Goal: Information Seeking & Learning: Learn about a topic

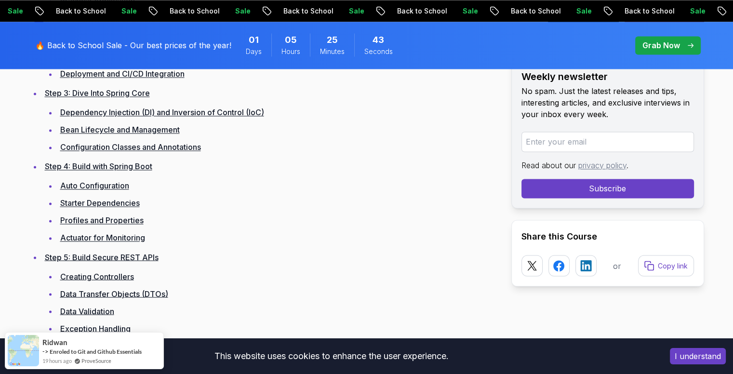
scroll to position [1582, 0]
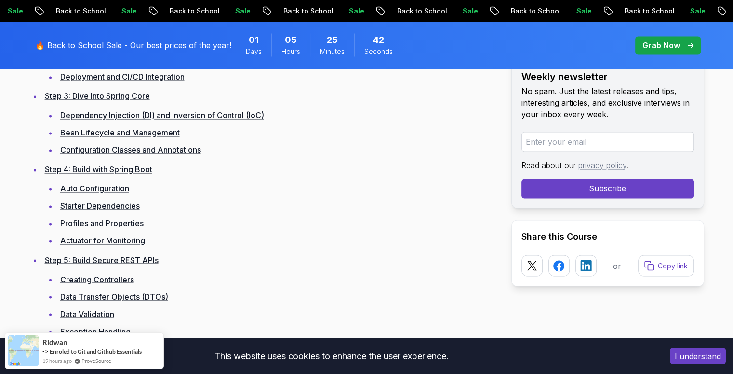
click at [707, 353] on button "I understand" at bounding box center [698, 356] width 56 height 16
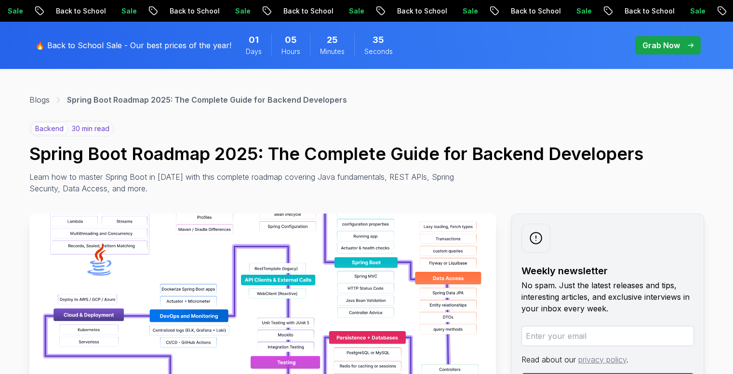
scroll to position [0, 0]
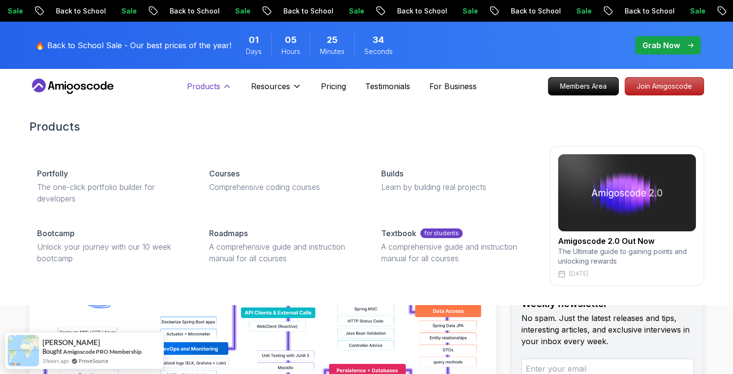
click at [223, 85] on icon at bounding box center [227, 86] width 10 height 10
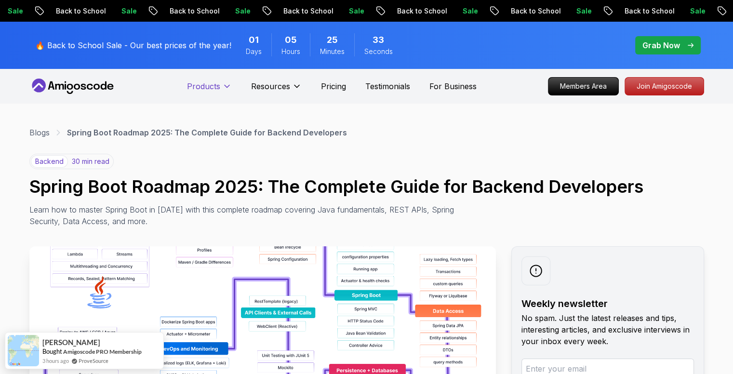
click at [223, 85] on icon at bounding box center [227, 86] width 10 height 10
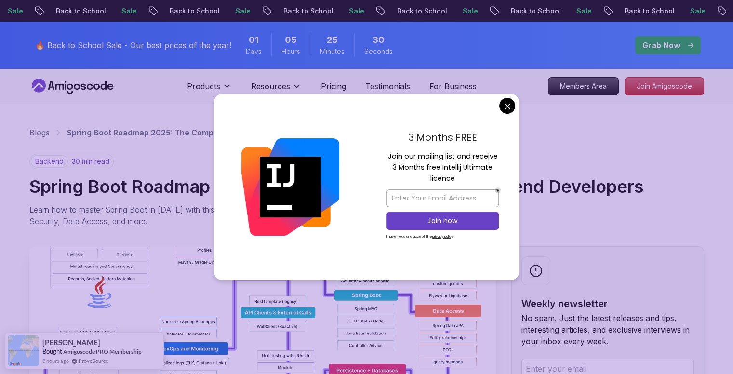
click at [499, 108] on div "3 Months FREE Join our mailing list and receive 3 Months free Intellij Ultimate…" at bounding box center [442, 187] width 153 height 186
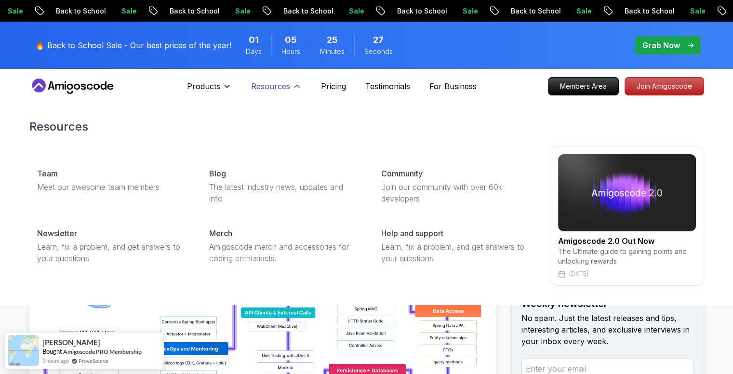
click at [287, 88] on p "Resources" at bounding box center [270, 86] width 39 height 12
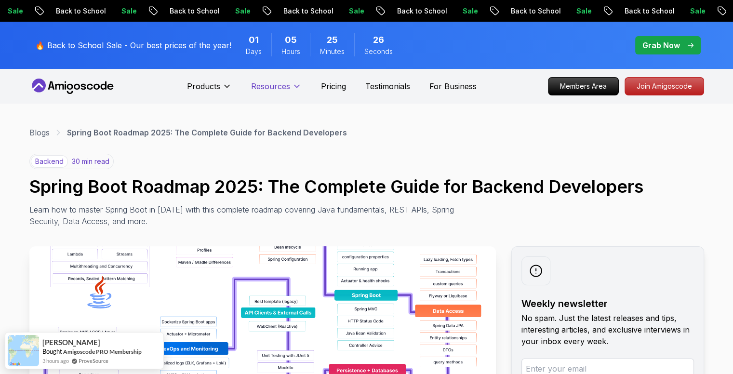
click at [287, 88] on p "Resources" at bounding box center [270, 86] width 39 height 12
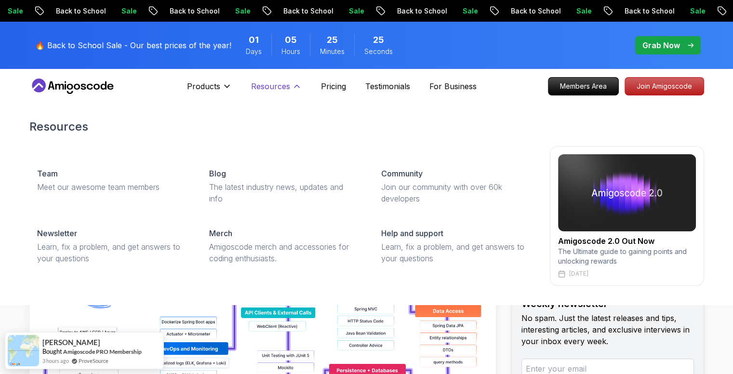
click at [287, 88] on p "Resources" at bounding box center [270, 86] width 39 height 12
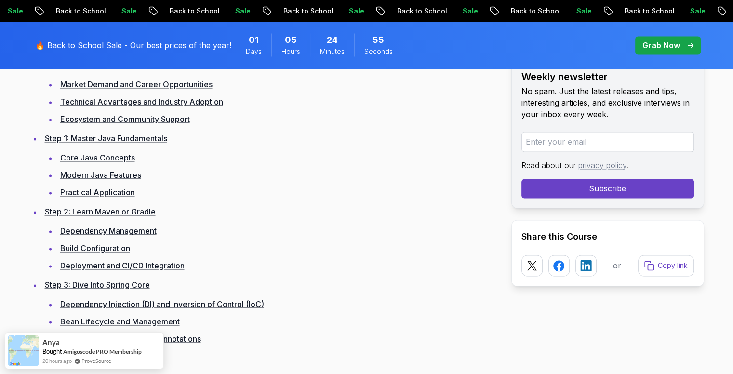
scroll to position [1397, 0]
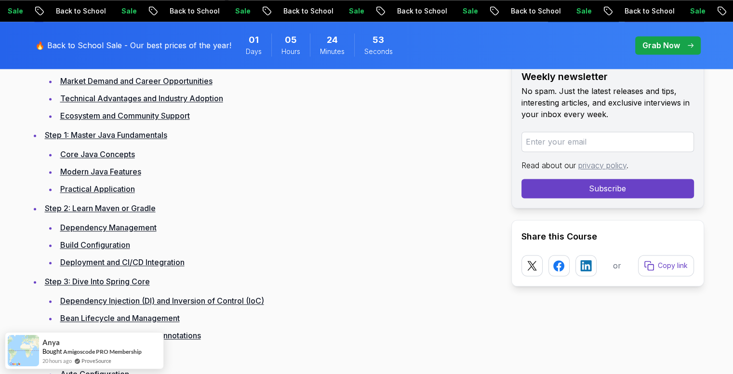
click at [105, 153] on link "Core Java Concepts" at bounding box center [97, 154] width 75 height 10
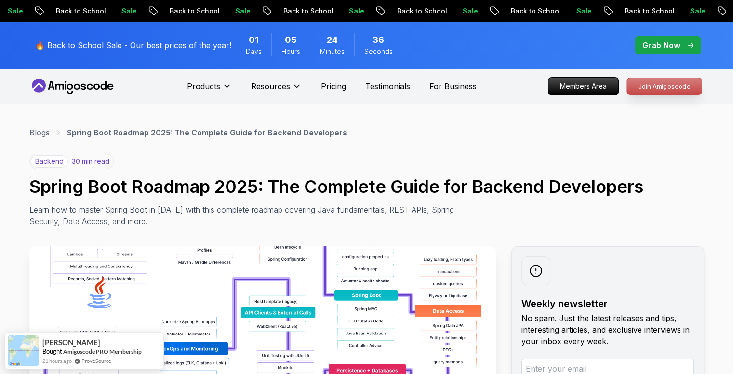
click at [663, 85] on p "Join Amigoscode" at bounding box center [664, 86] width 75 height 16
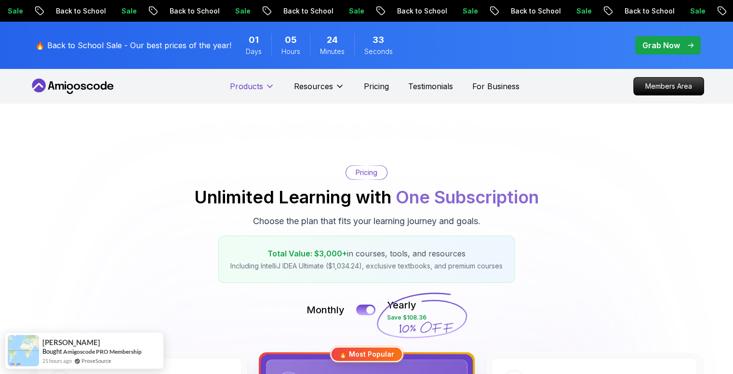
click at [261, 84] on p "Products" at bounding box center [246, 86] width 33 height 12
click at [264, 85] on button "Products" at bounding box center [252, 89] width 45 height 19
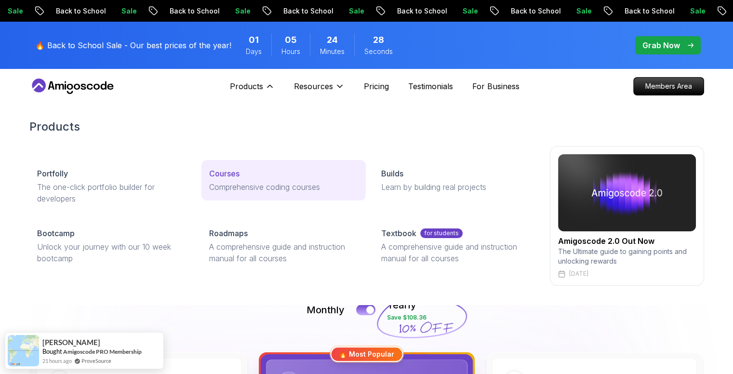
click at [216, 180] on link "Courses Comprehensive coding courses" at bounding box center [283, 180] width 164 height 40
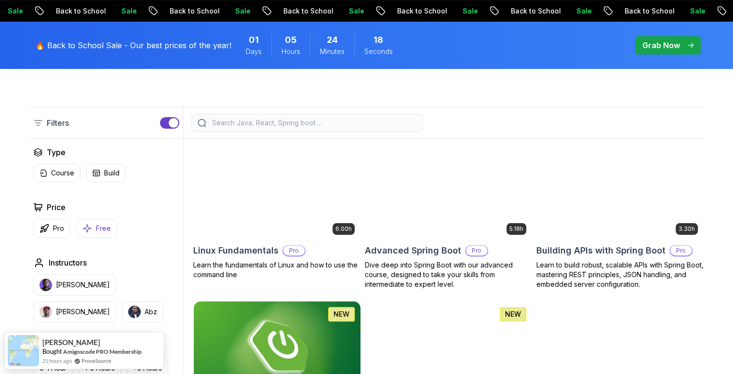
scroll to position [208, 0]
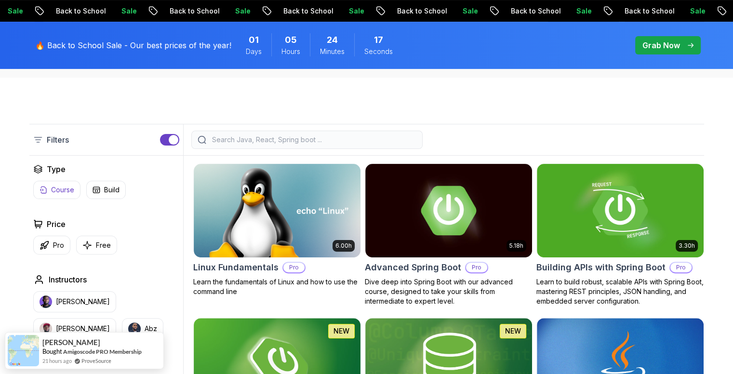
click at [61, 184] on button "Course" at bounding box center [56, 190] width 47 height 18
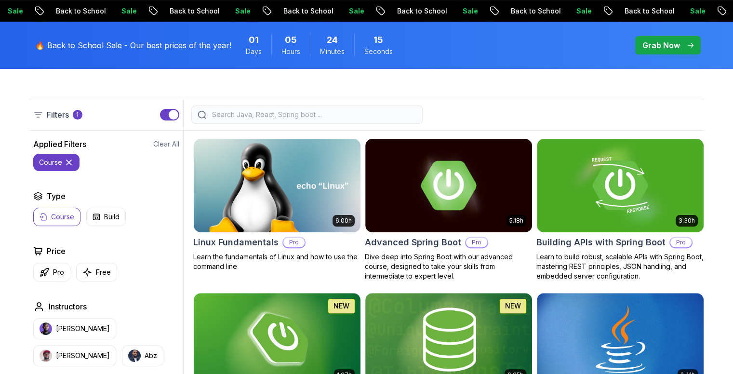
scroll to position [234, 0]
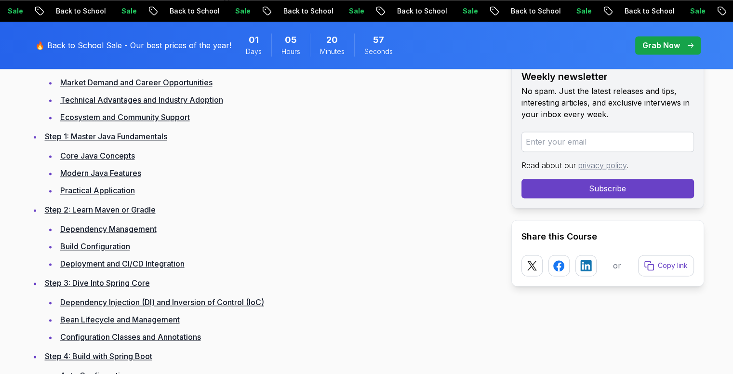
scroll to position [1397, 0]
